Goal: Information Seeking & Learning: Check status

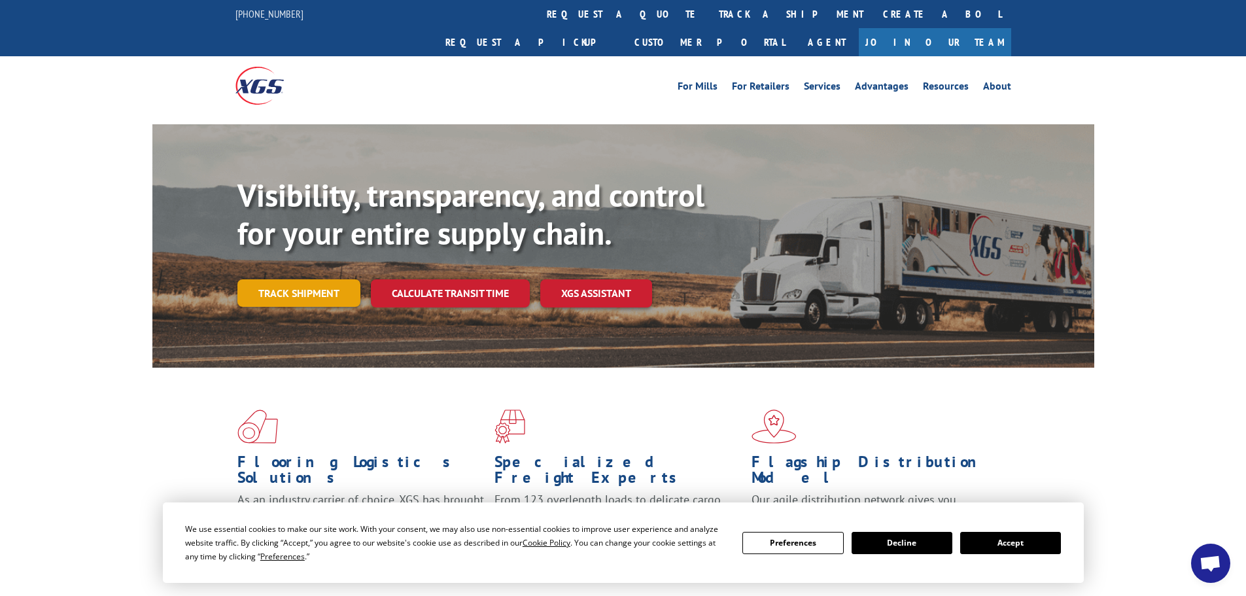
click at [290, 279] on link "Track shipment" at bounding box center [298, 292] width 123 height 27
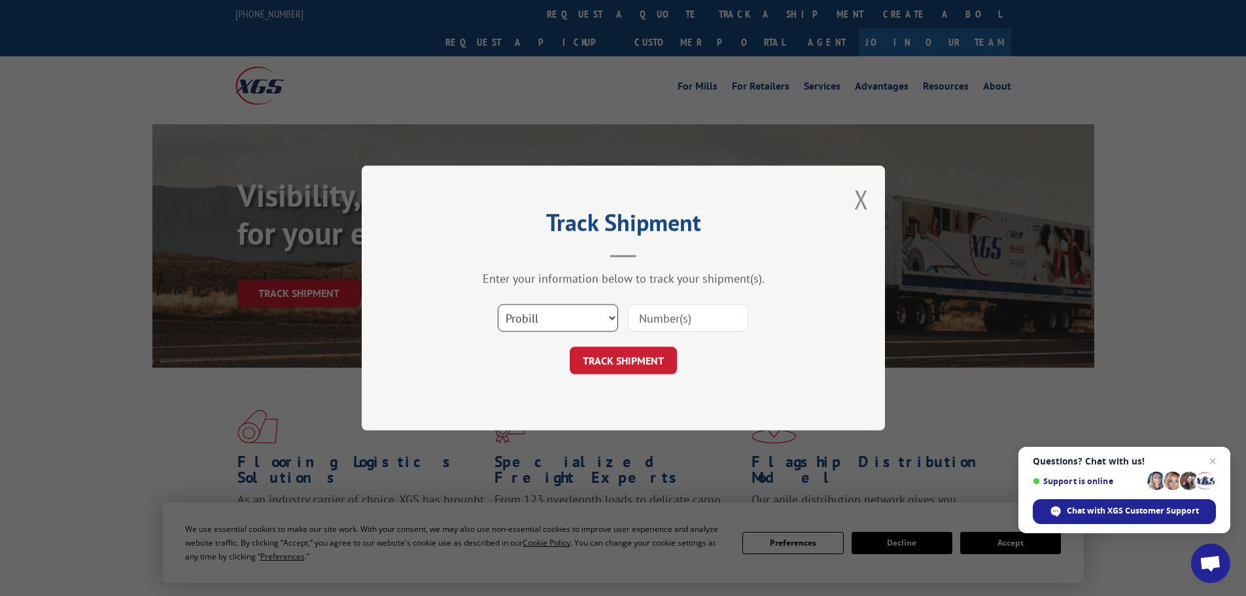
click at [617, 317] on select "Select category... Probill BOL PO" at bounding box center [558, 317] width 120 height 27
select select "po"
click at [498, 304] on select "Select category... Probill BOL PO" at bounding box center [558, 317] width 120 height 27
click at [513, 319] on select "Select category... Probill BOL PO" at bounding box center [558, 317] width 120 height 27
drag, startPoint x: 531, startPoint y: 317, endPoint x: 294, endPoint y: 357, distance: 240.8
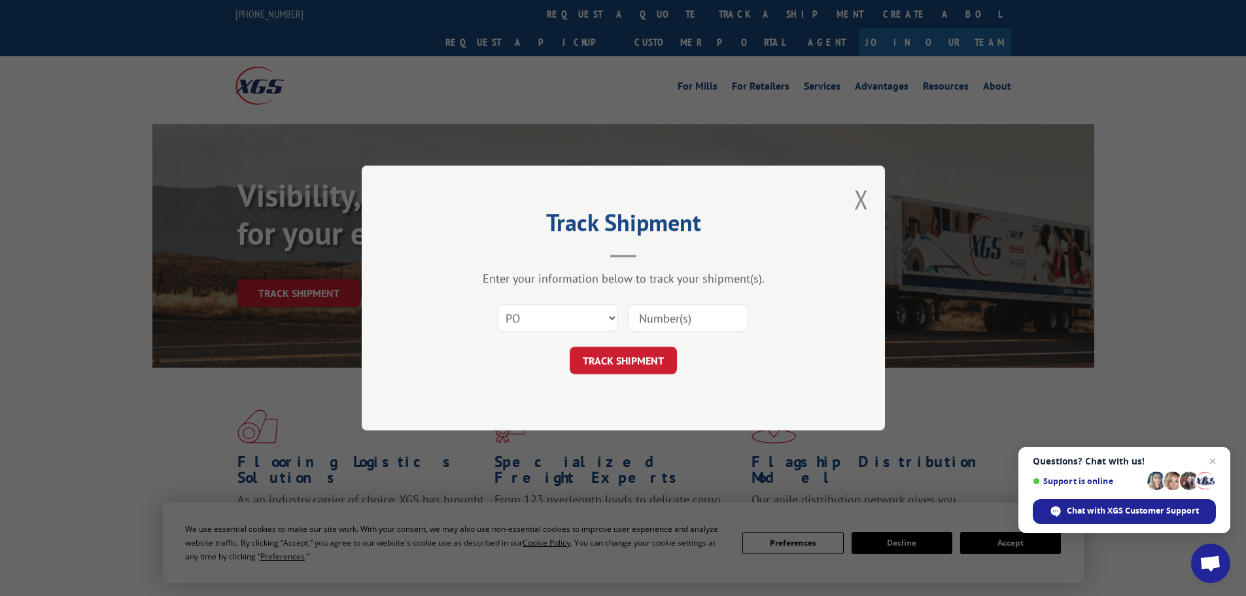
click at [294, 357] on div "Track Shipment Enter your information below to track your shipment(s). Select c…" at bounding box center [623, 298] width 1246 height 596
drag, startPoint x: 515, startPoint y: 318, endPoint x: 534, endPoint y: 317, distance: 19.7
click at [534, 317] on select "Select category... Probill BOL PO" at bounding box center [558, 317] width 120 height 27
click at [498, 304] on select "Select category... Probill BOL PO" at bounding box center [558, 317] width 120 height 27
click at [524, 321] on select "Select category... Probill BOL PO" at bounding box center [558, 317] width 120 height 27
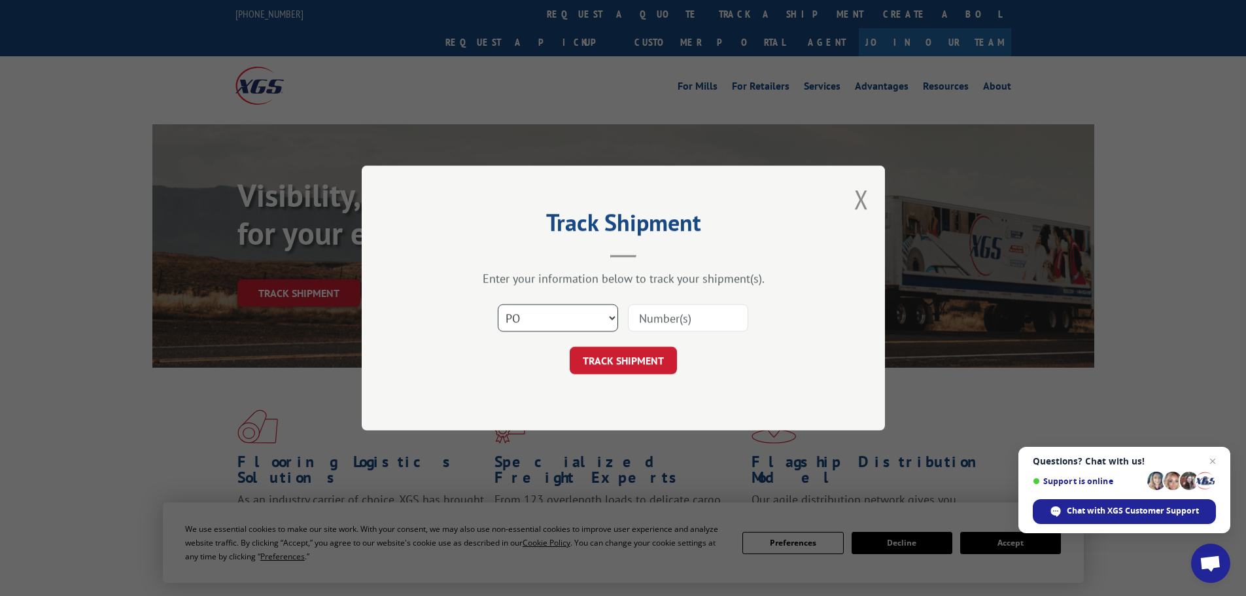
click at [515, 319] on select "Select category... Probill BOL PO" at bounding box center [558, 317] width 120 height 27
click at [718, 315] on input at bounding box center [688, 317] width 120 height 27
paste input "52530291"
type input "52530291"
click at [622, 355] on button "TRACK SHIPMENT" at bounding box center [623, 360] width 107 height 27
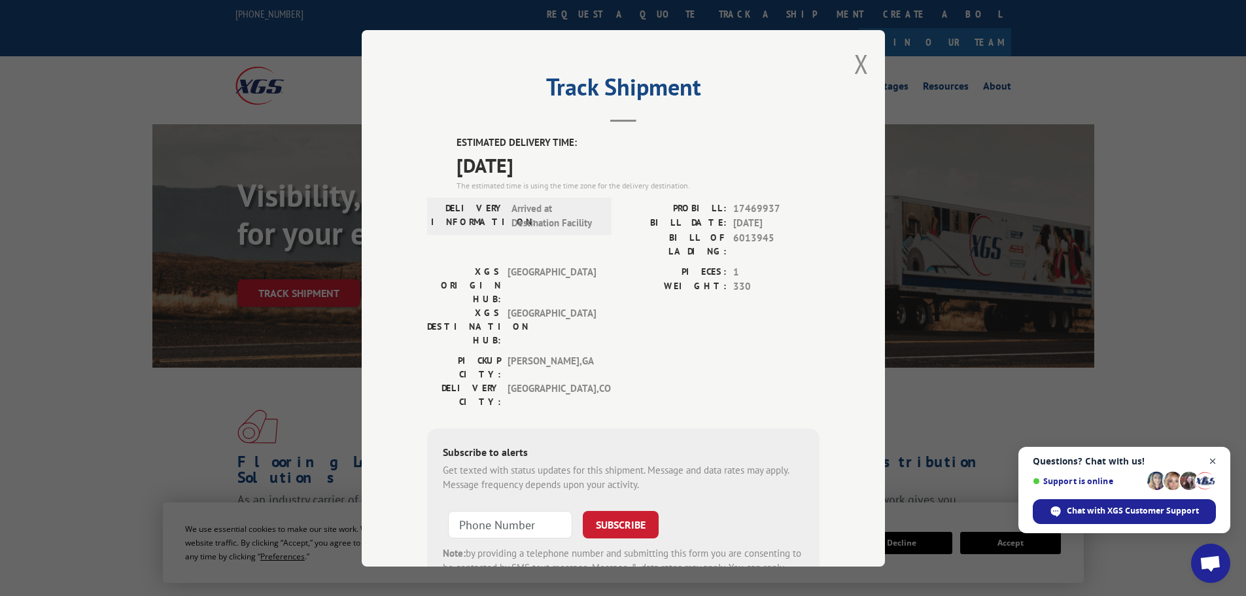
click at [1212, 460] on span "Close chat" at bounding box center [1213, 461] width 16 height 16
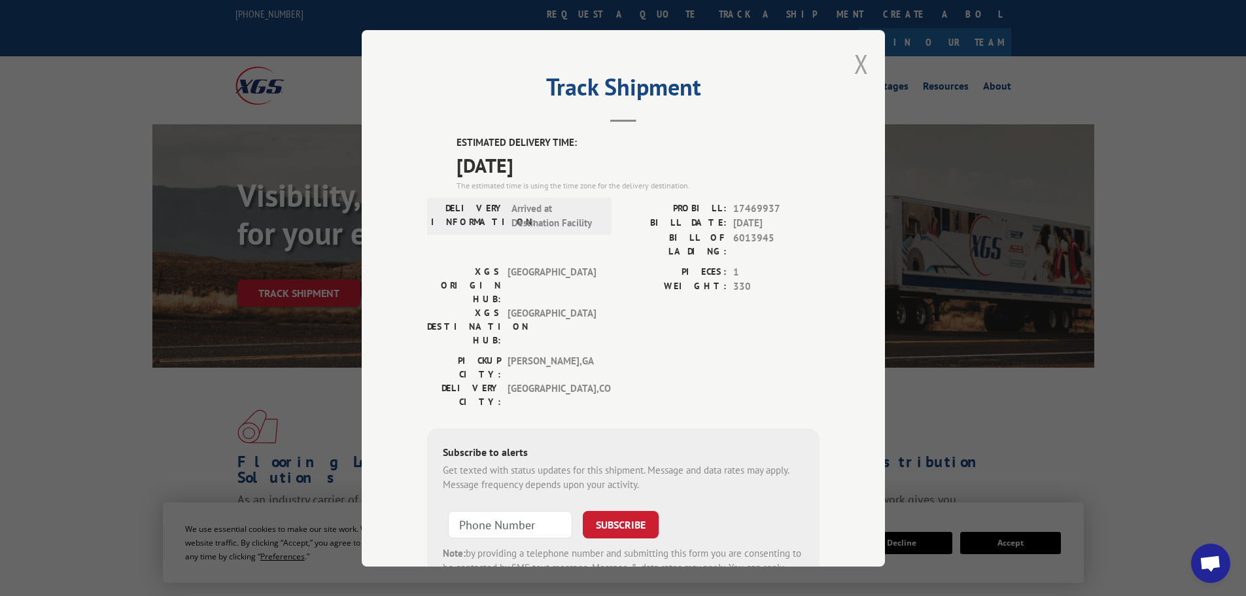
click at [856, 66] on button "Close modal" at bounding box center [861, 63] width 14 height 35
